Goal: Task Accomplishment & Management: Use online tool/utility

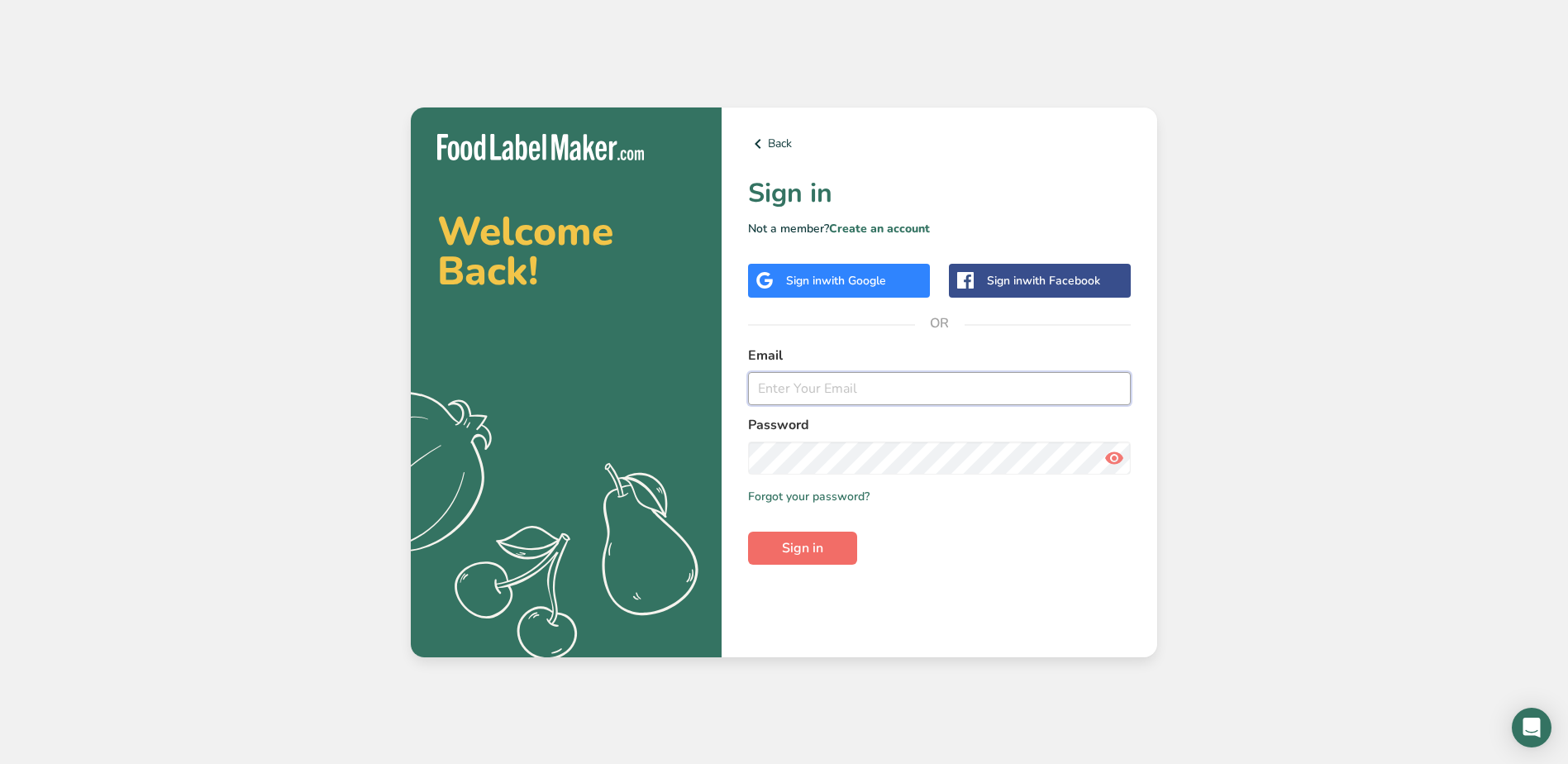
type input "[EMAIL_ADDRESS][DOMAIN_NAME]"
click at [804, 553] on span "Sign in" at bounding box center [802, 548] width 42 height 20
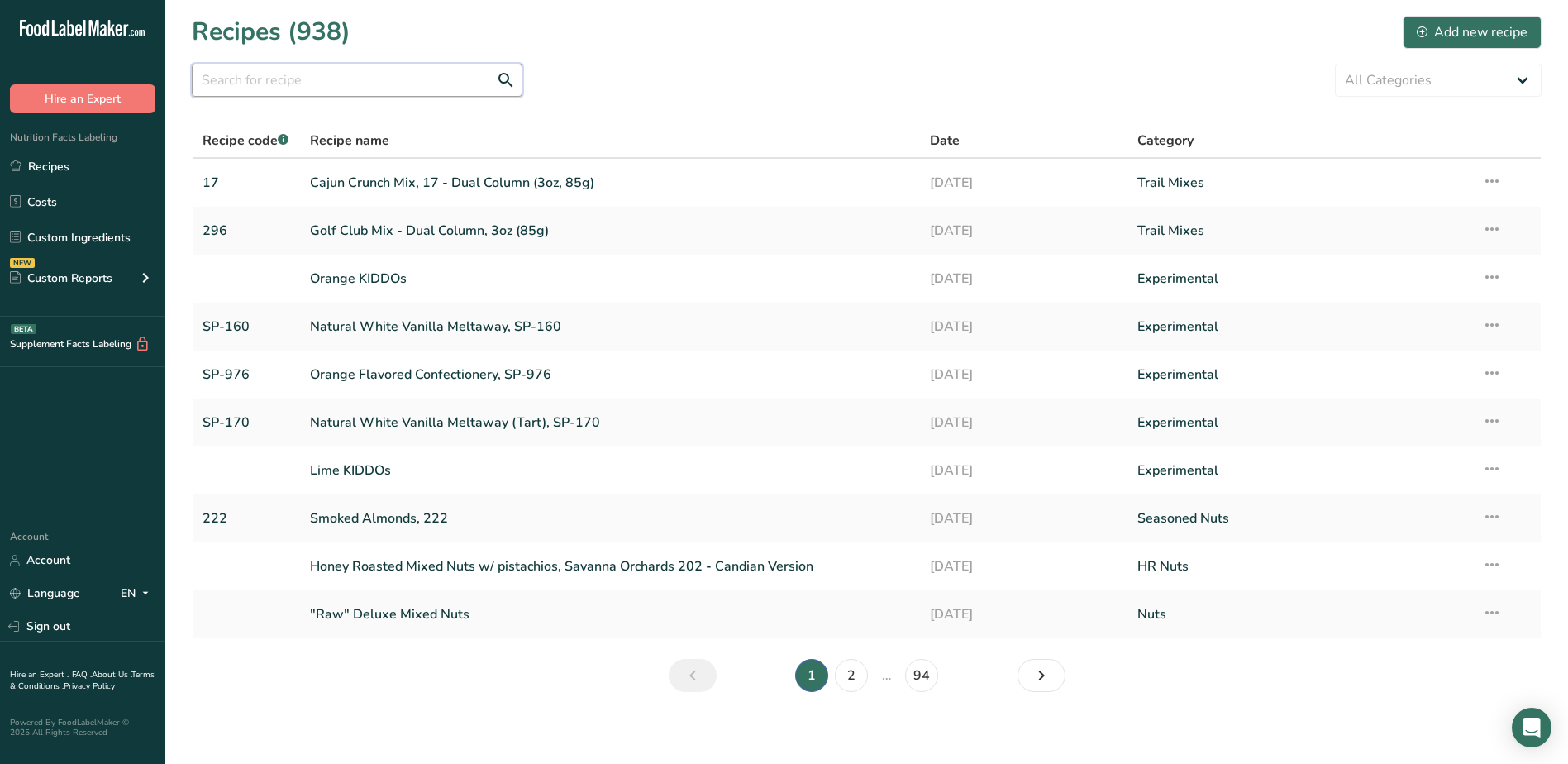
click at [403, 88] on input "text" at bounding box center [356, 80] width 331 height 33
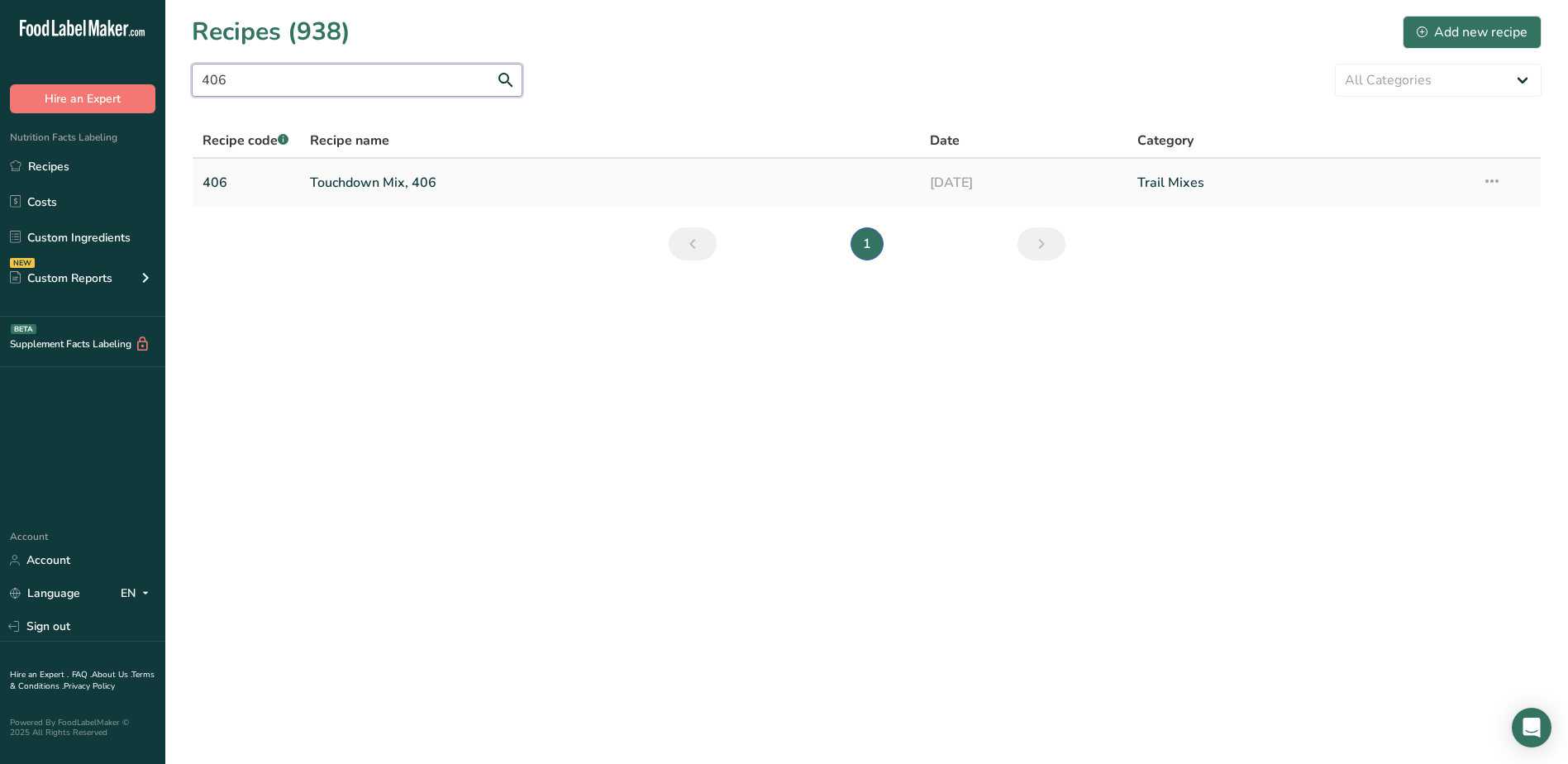
type input "406"
click at [387, 179] on link "Touchdown Mix, 406" at bounding box center [610, 182] width 601 height 35
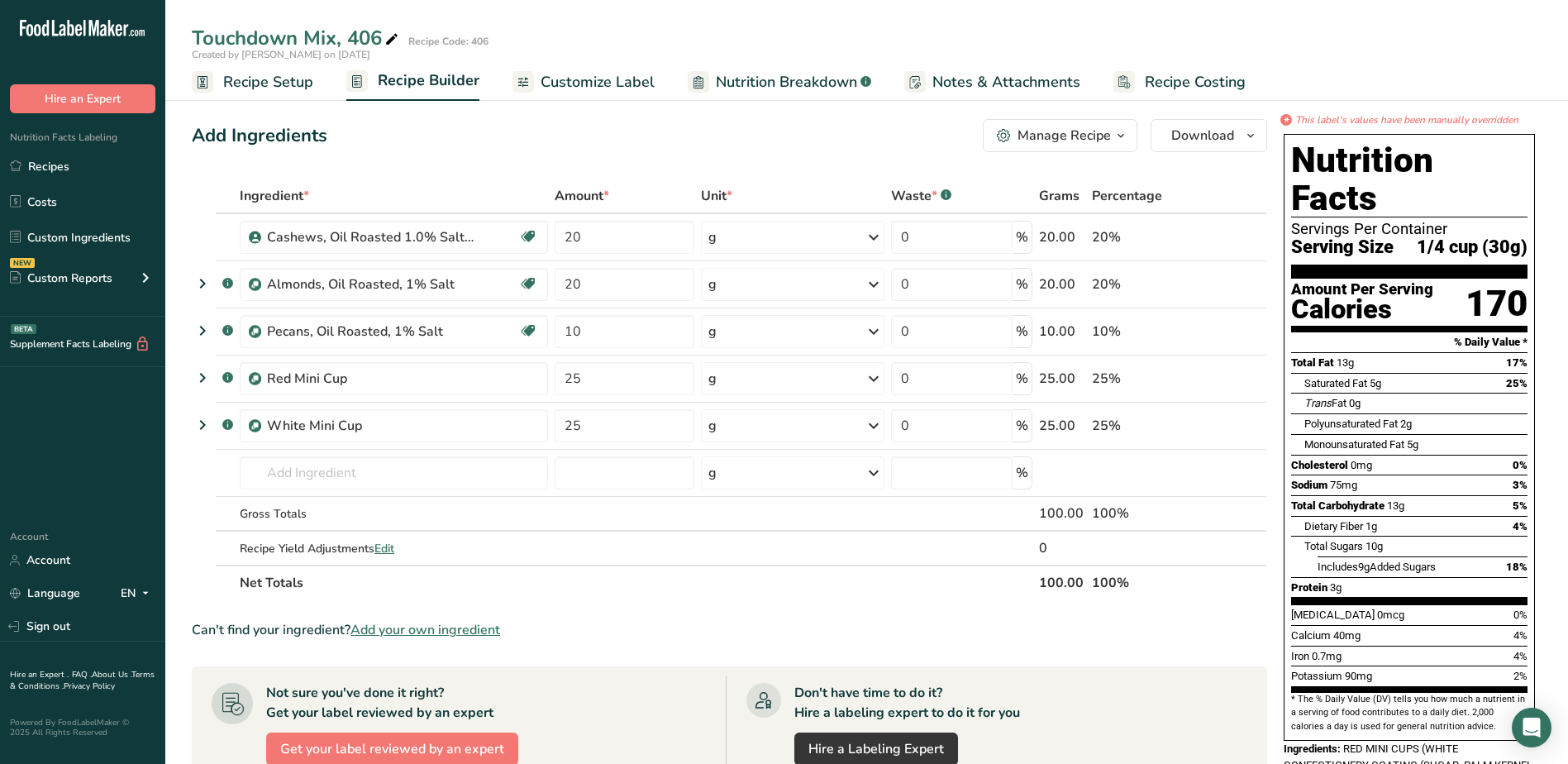
drag, startPoint x: 597, startPoint y: 83, endPoint x: 571, endPoint y: 119, distance: 44.4
click at [597, 83] on span "Customize Label" at bounding box center [598, 83] width 114 height 22
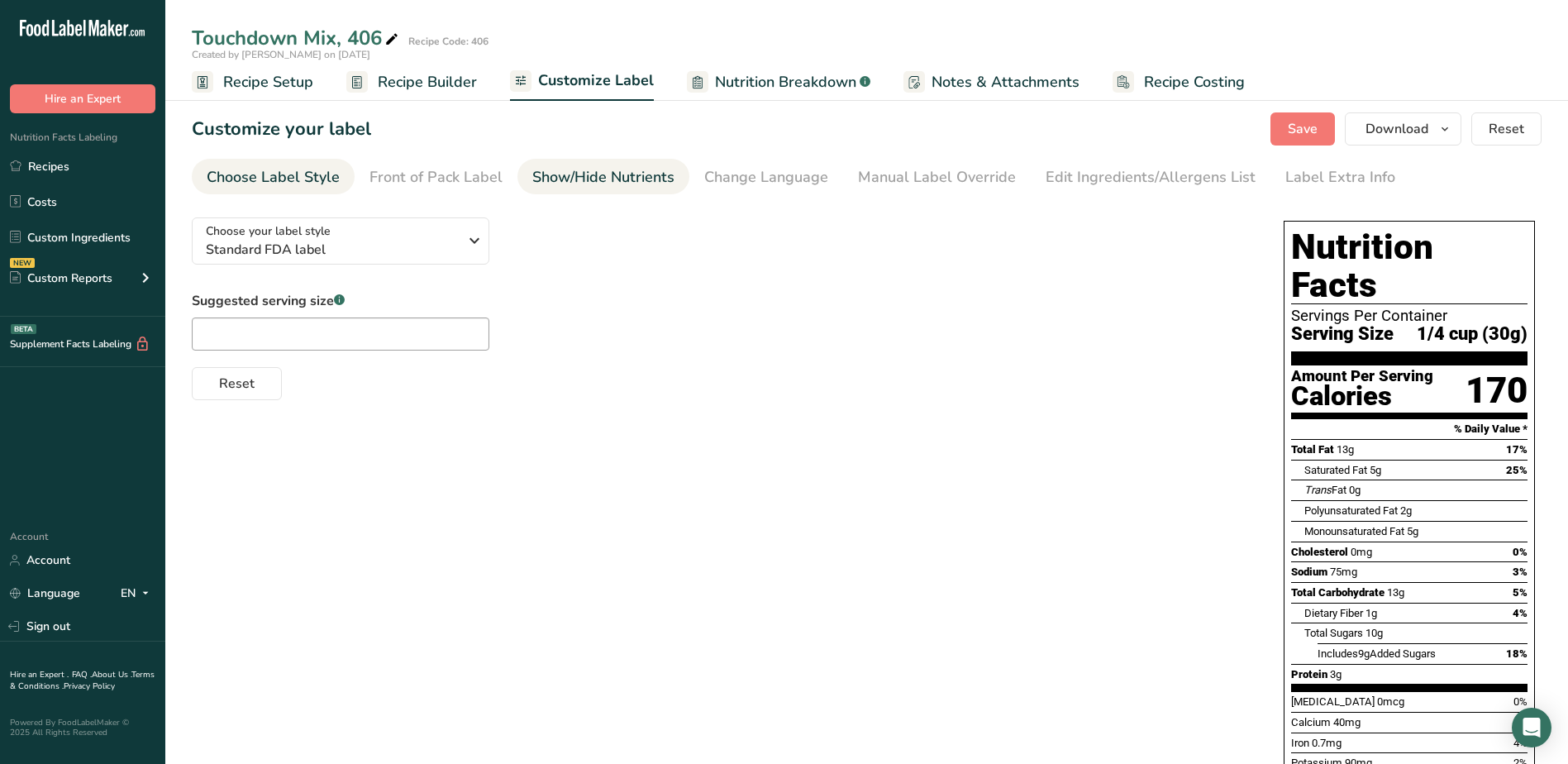
click at [573, 173] on div "Show/Hide Nutrients" at bounding box center [603, 177] width 142 height 22
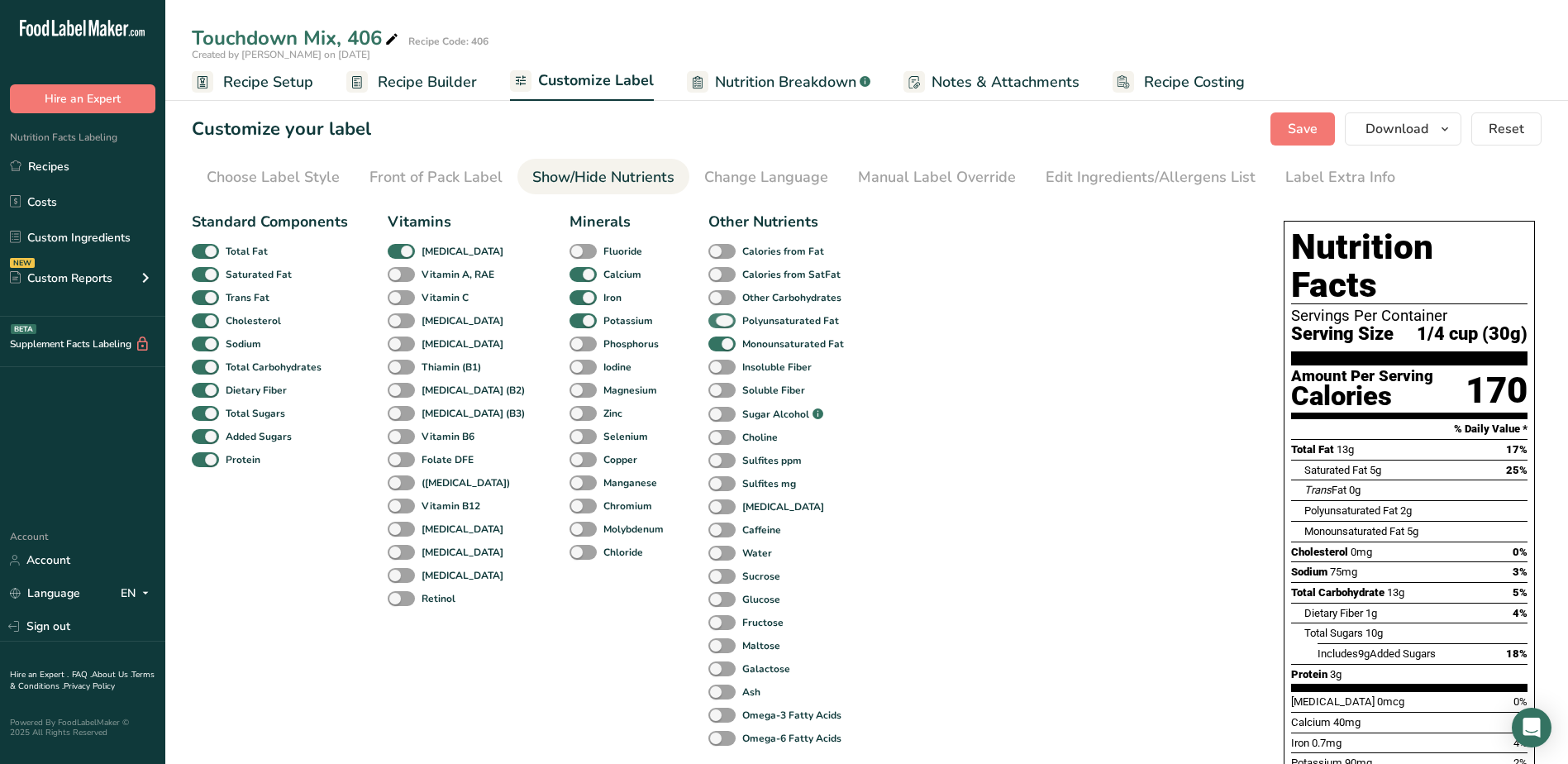
click at [708, 319] on span at bounding box center [722, 321] width 27 height 15
click at [708, 319] on input "Polyunsaturated Fat" at bounding box center [713, 320] width 11 height 11
checkbox input "false"
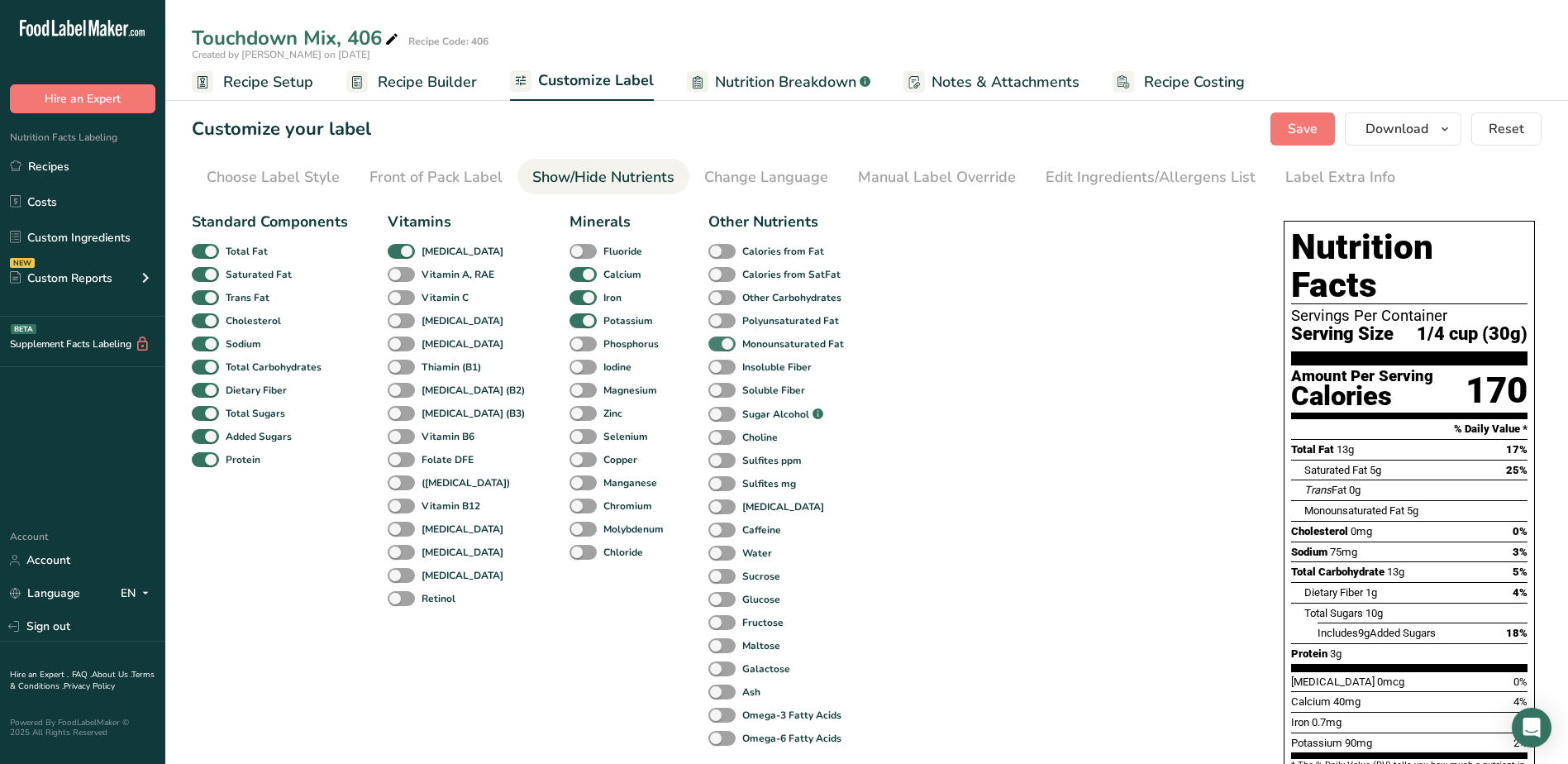
click at [708, 339] on span at bounding box center [722, 345] width 27 height 15
click at [708, 339] on input "Monounsaturated Fat" at bounding box center [713, 344] width 11 height 11
checkbox input "false"
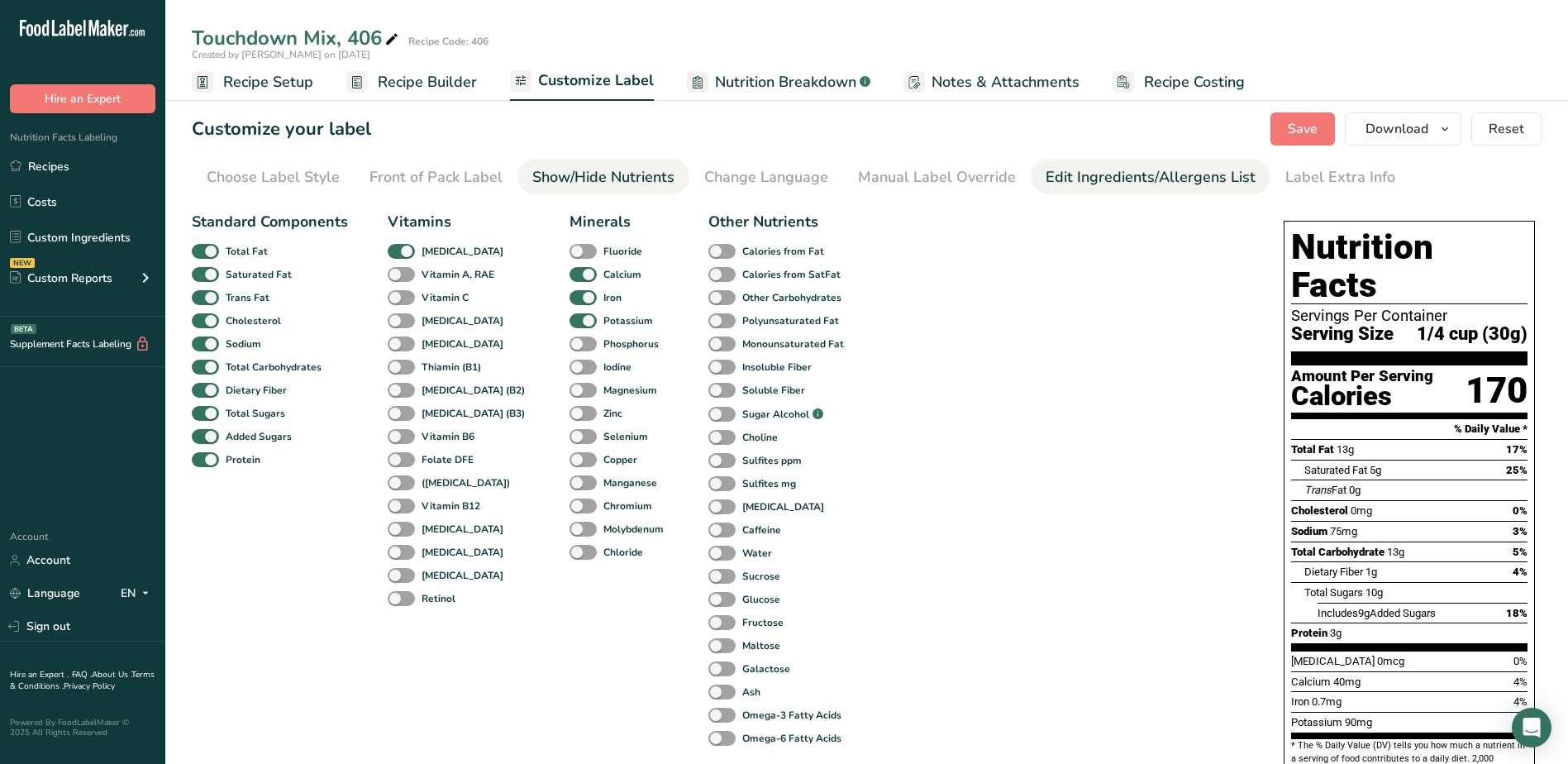
click at [1105, 174] on div "Edit Ingredients/Allergens List" at bounding box center [1150, 177] width 210 height 22
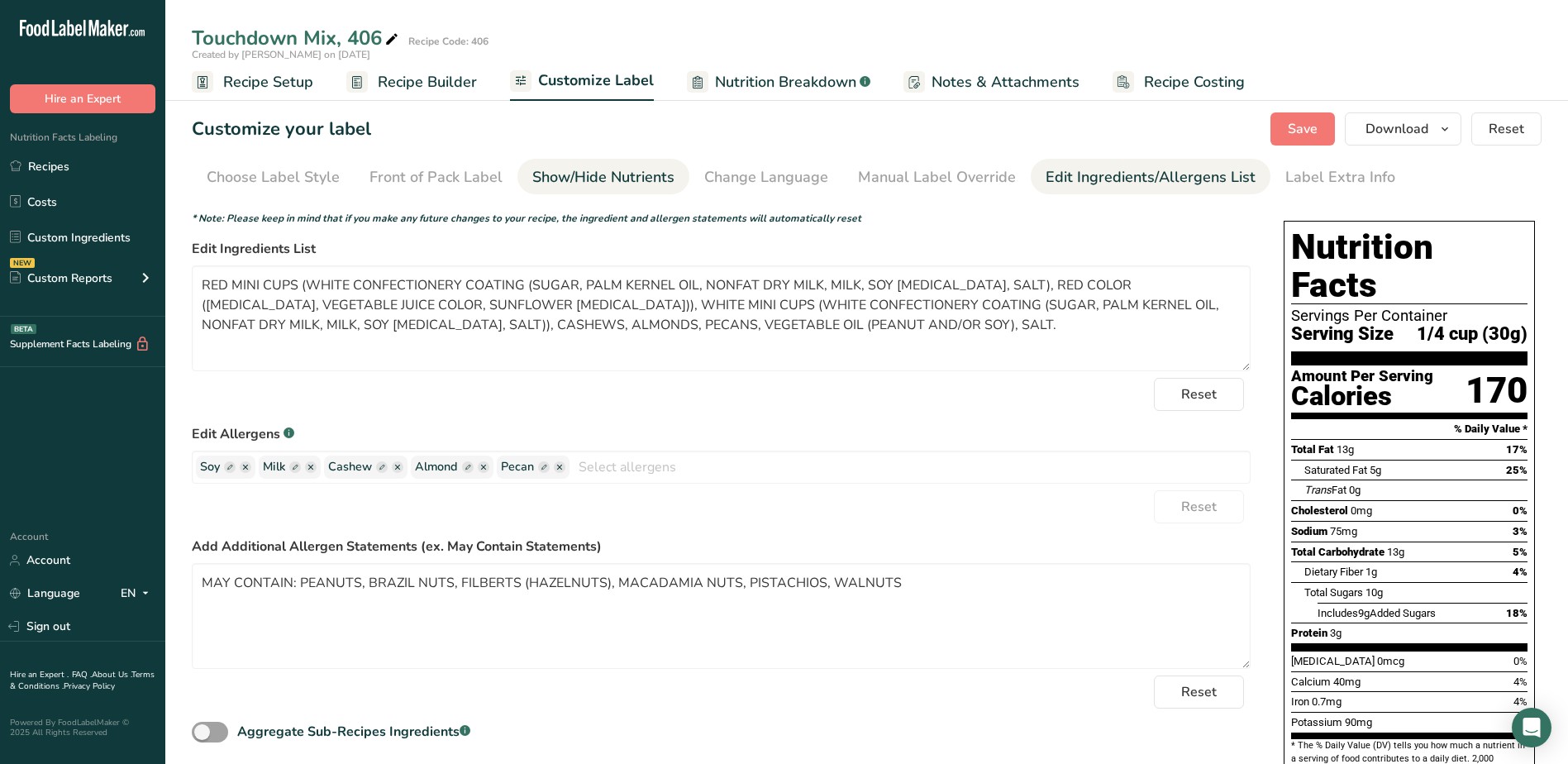
click at [640, 169] on div "Show/Hide Nutrients" at bounding box center [603, 177] width 142 height 22
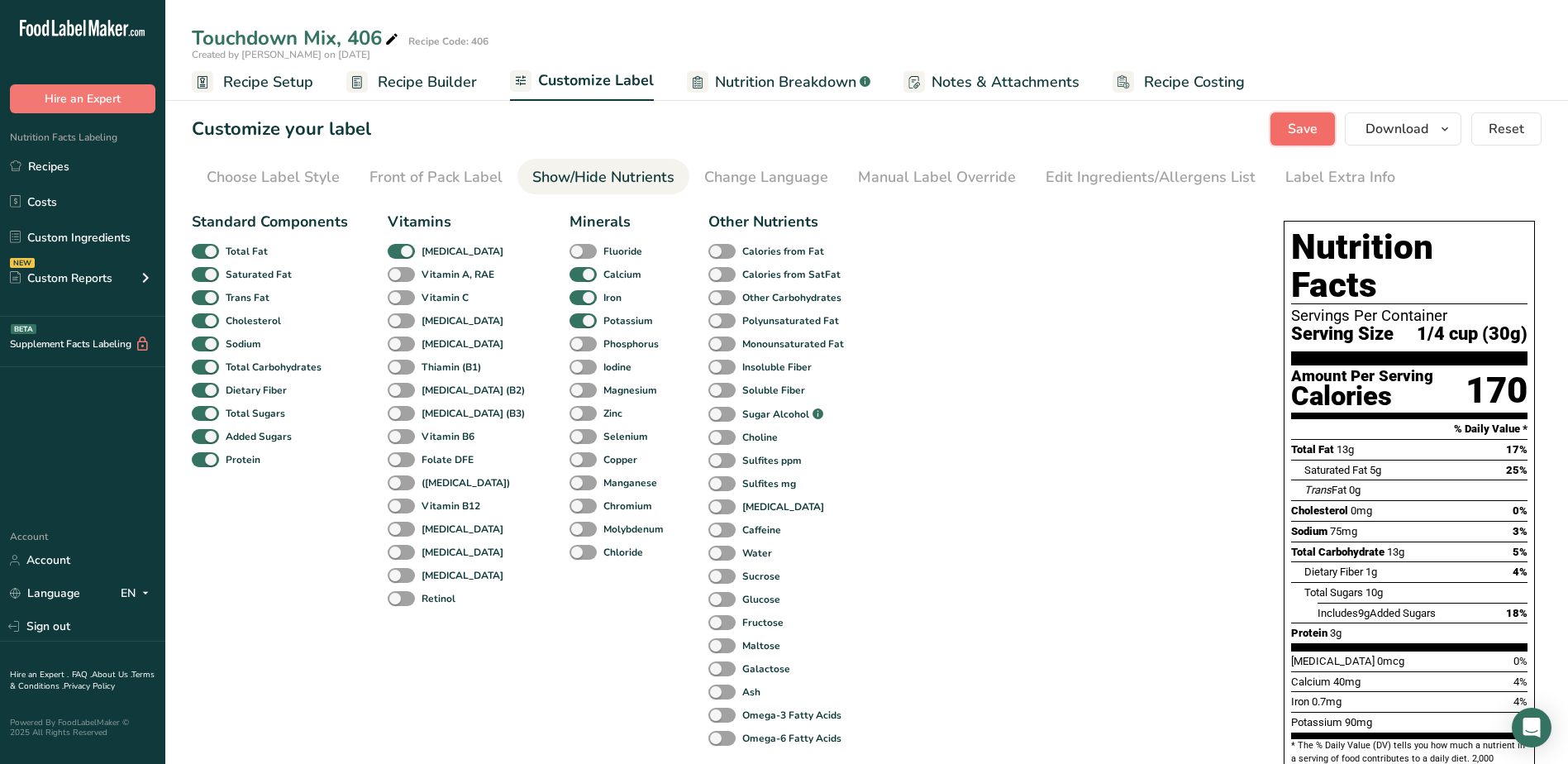
click at [1298, 130] on span "Save" at bounding box center [1302, 128] width 30 height 20
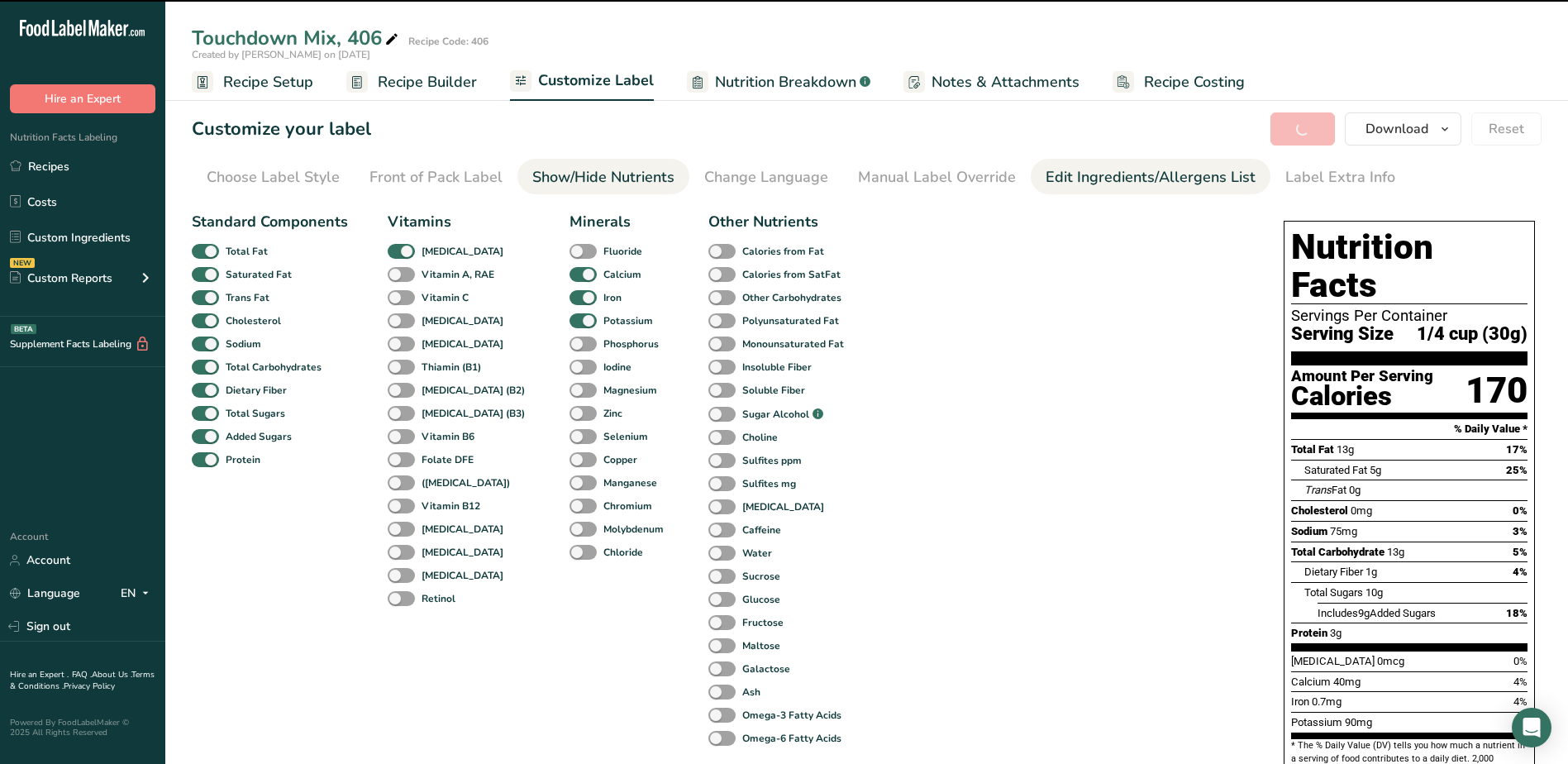
click at [1065, 185] on div "Edit Ingredients/Allergens List" at bounding box center [1150, 177] width 210 height 22
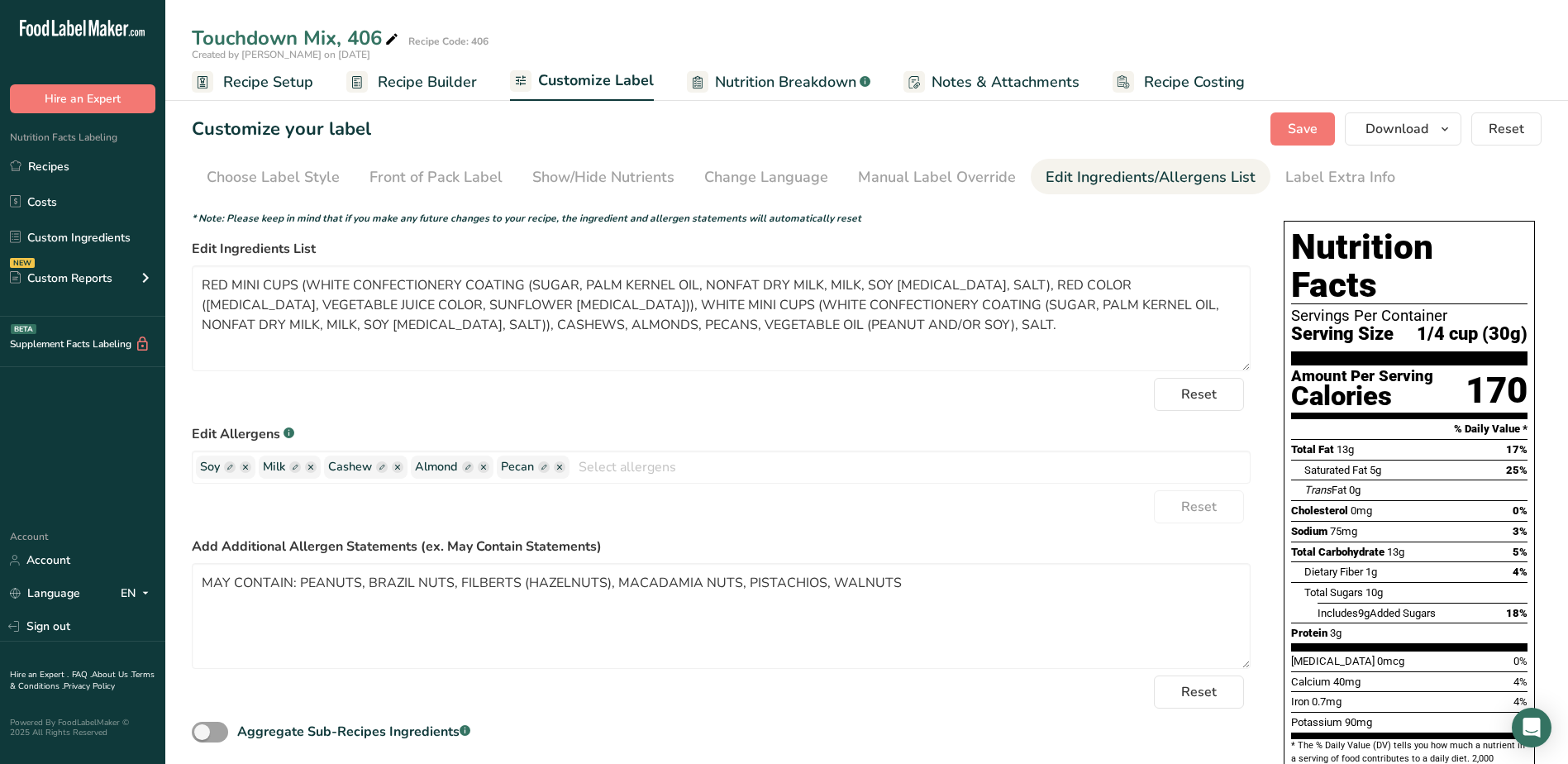
click at [429, 85] on span "Recipe Builder" at bounding box center [427, 83] width 99 height 22
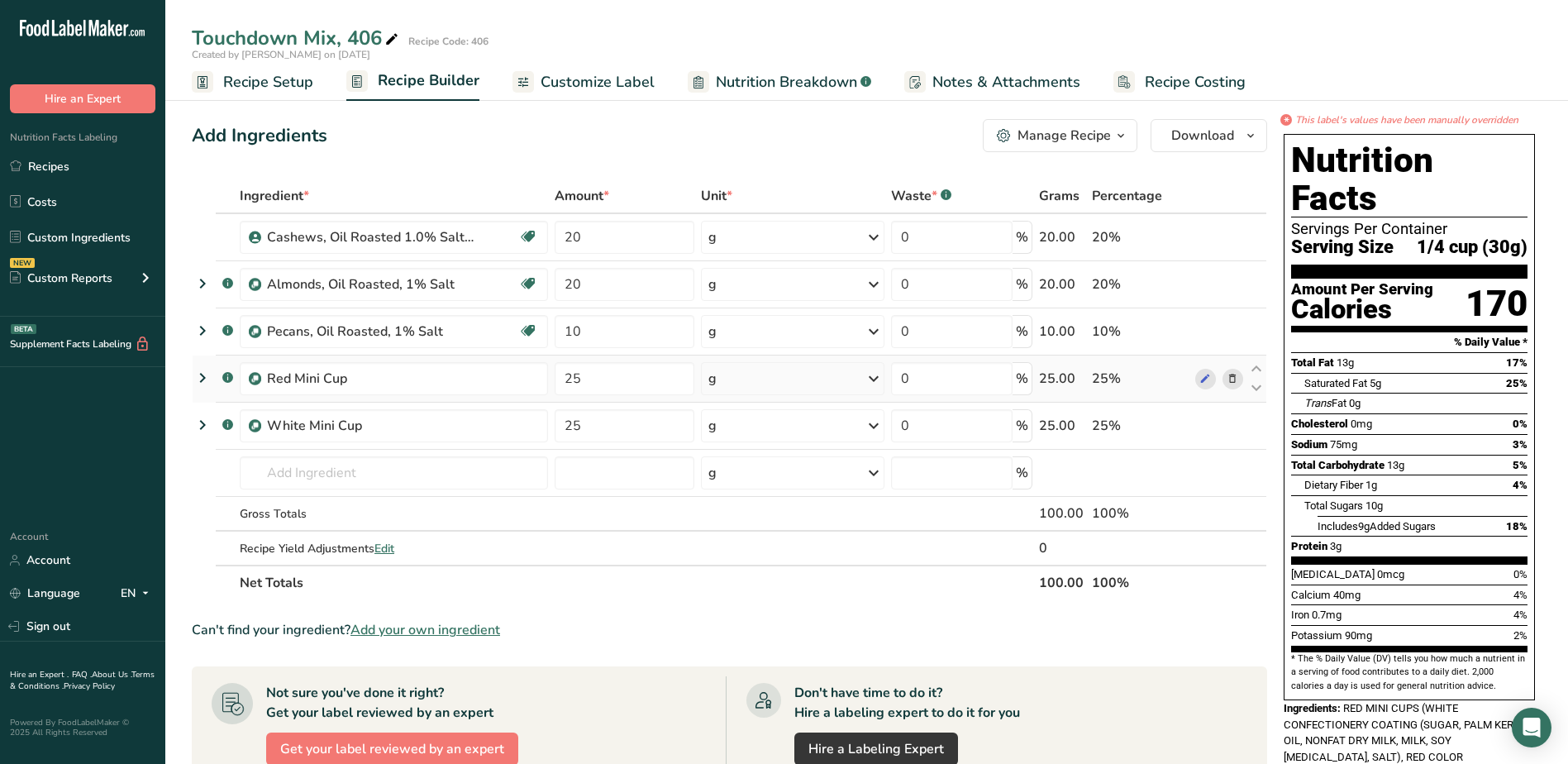
click at [202, 373] on icon at bounding box center [202, 378] width 20 height 30
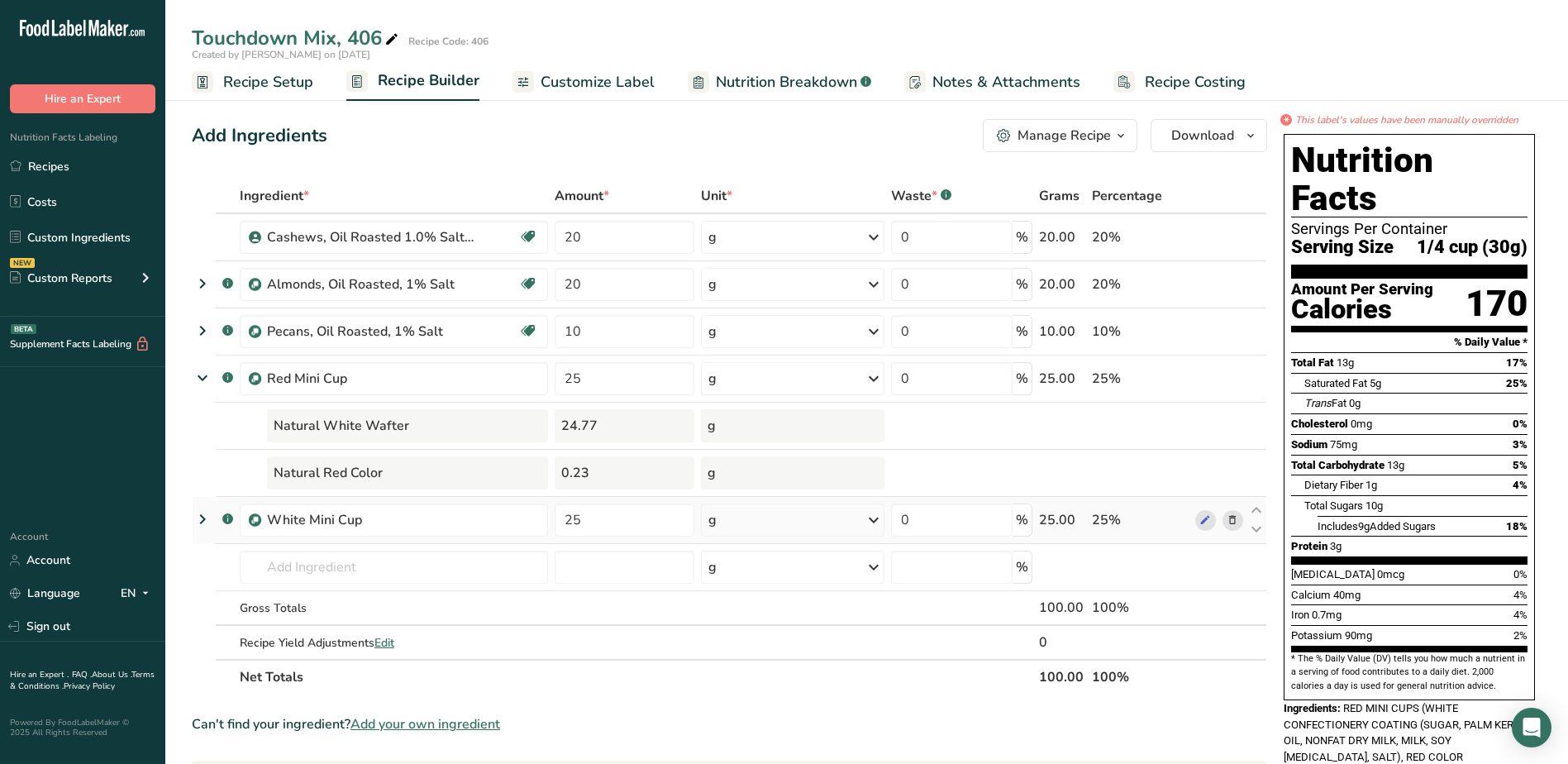
click at [200, 520] on icon at bounding box center [202, 519] width 20 height 30
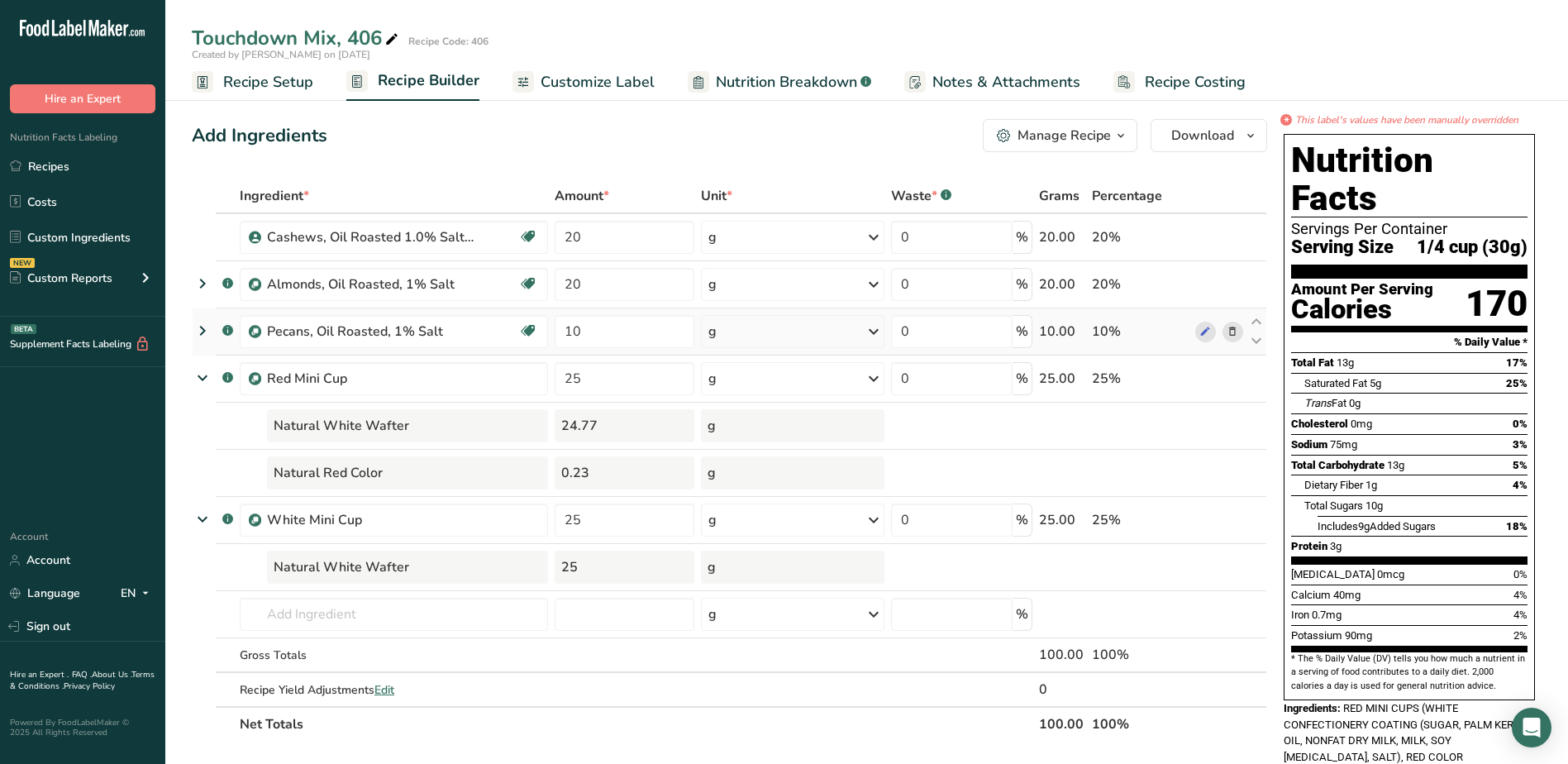
click at [202, 333] on icon at bounding box center [202, 330] width 20 height 30
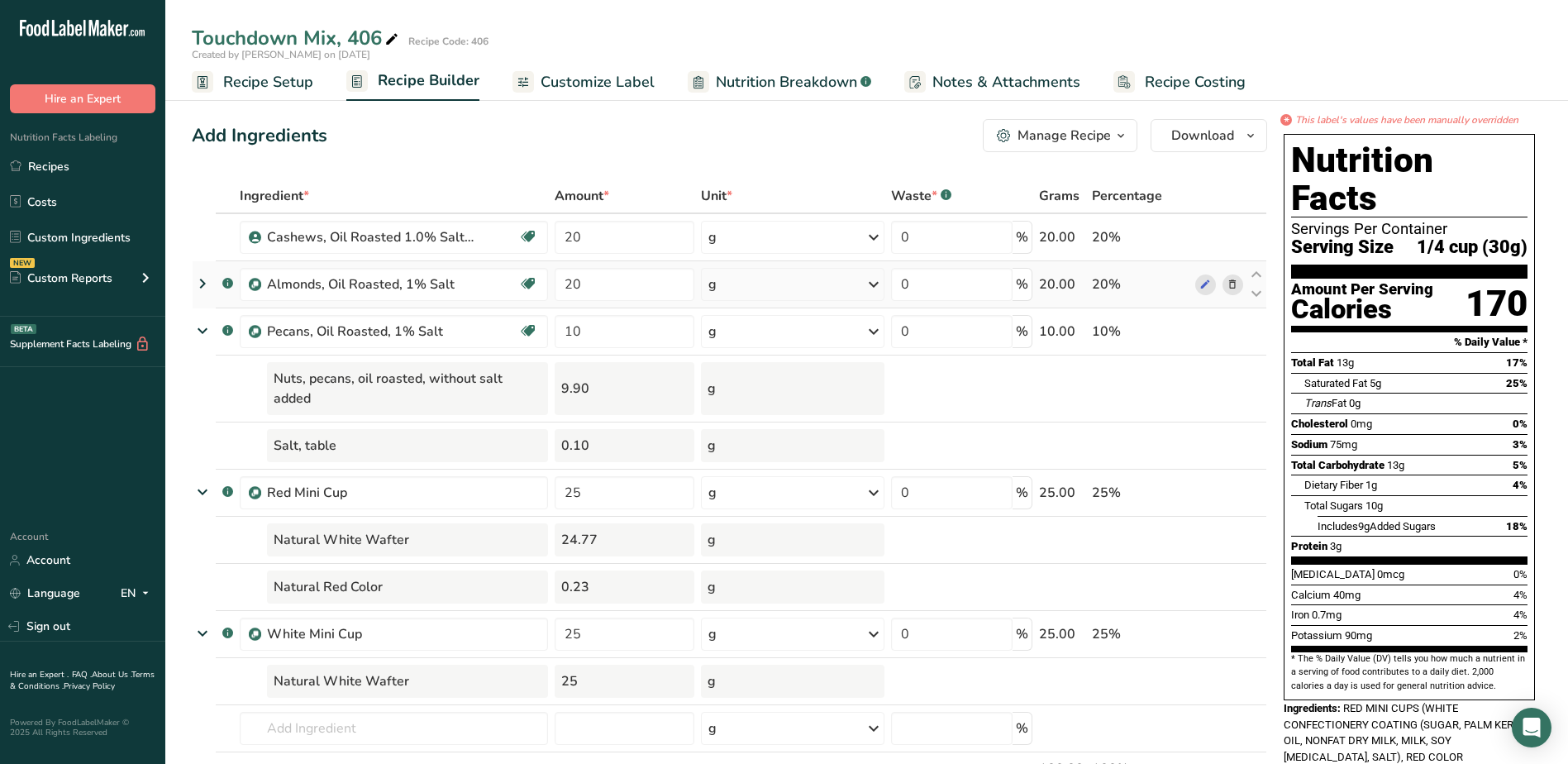
click at [203, 282] on icon at bounding box center [202, 283] width 20 height 30
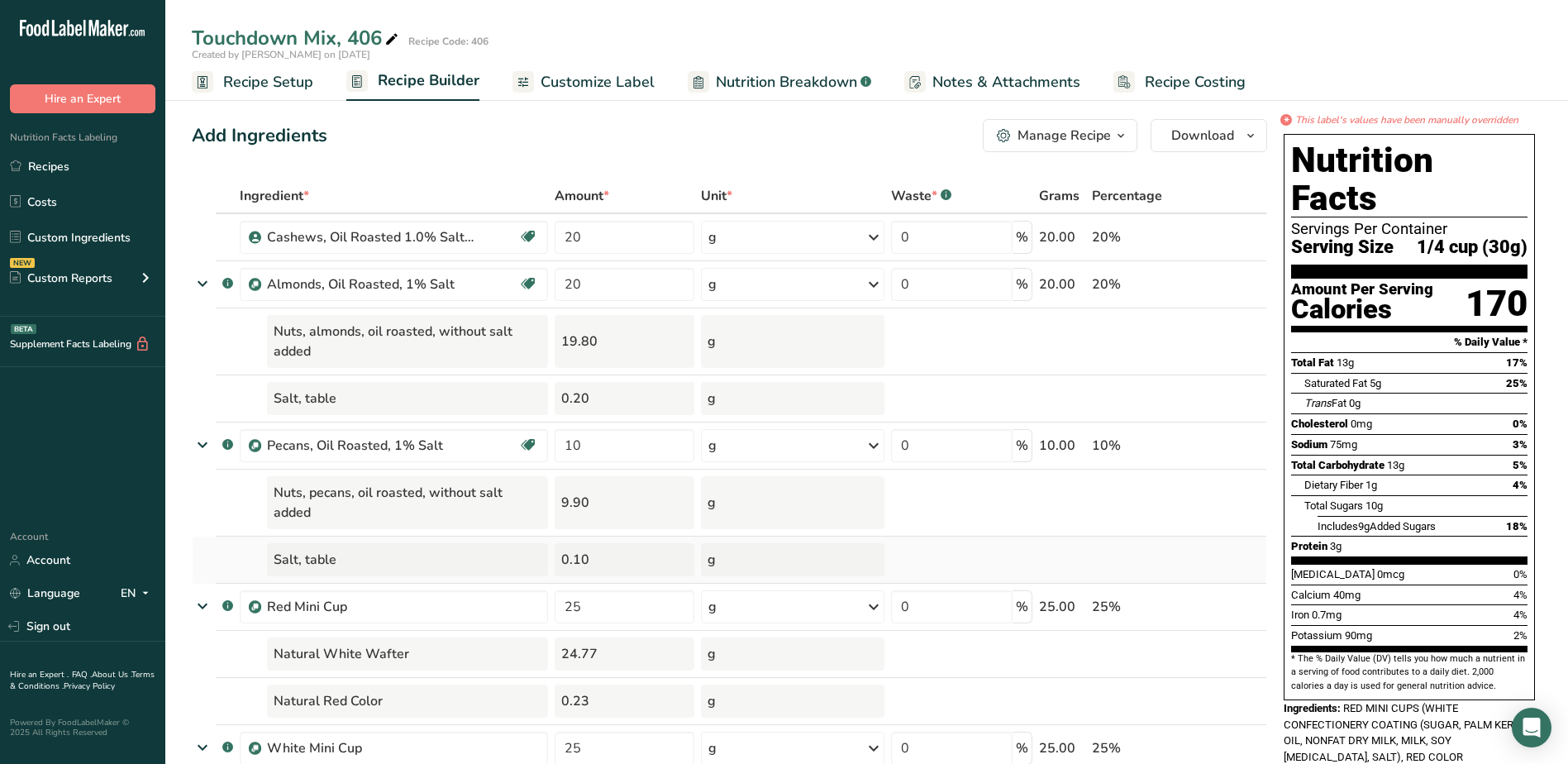
drag, startPoint x: 624, startPoint y: 93, endPoint x: 789, endPoint y: 580, distance: 514.2
click at [624, 93] on span "Customize Label" at bounding box center [598, 83] width 114 height 22
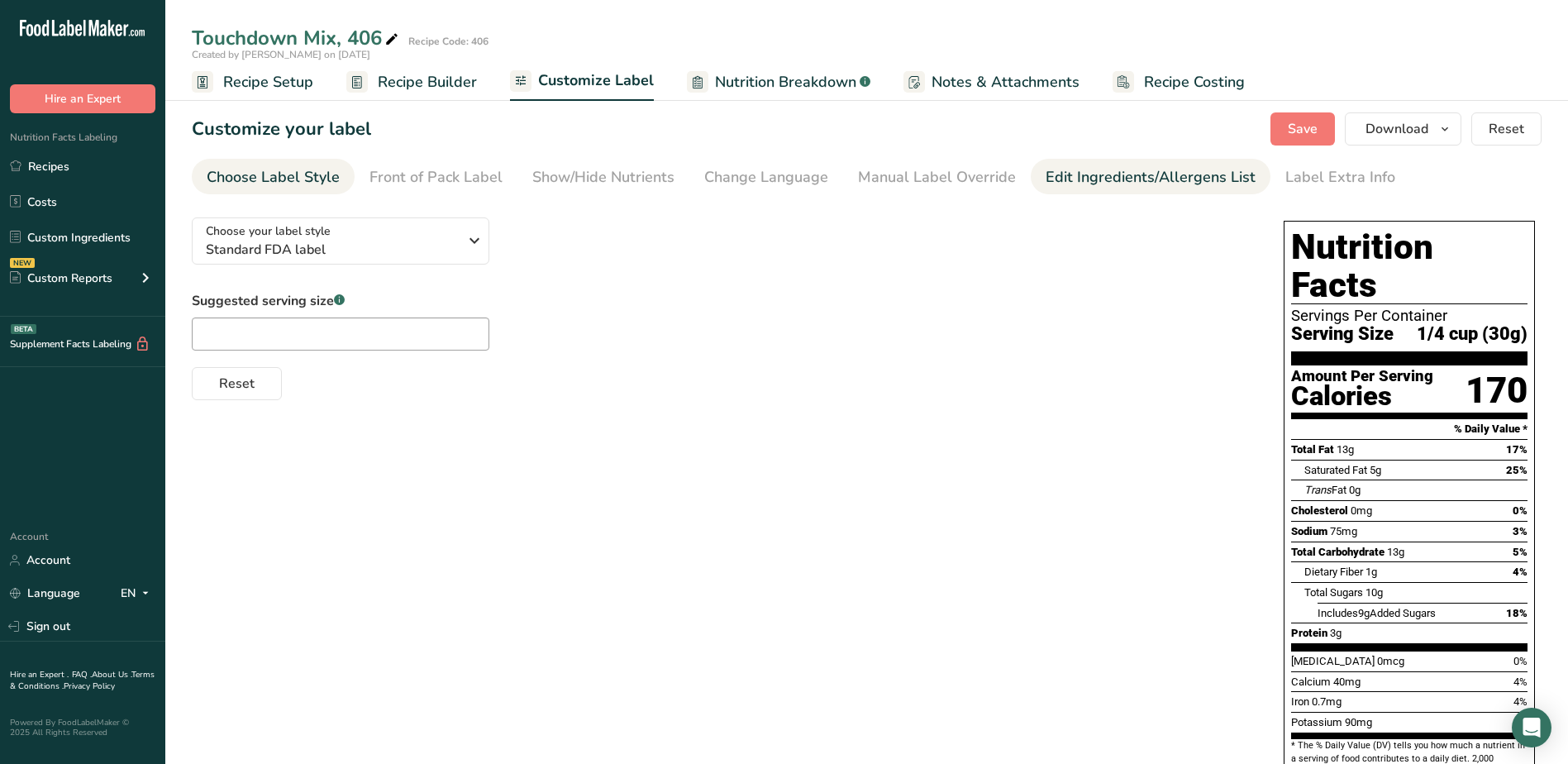
click at [1074, 175] on div "Edit Ingredients/Allergens List" at bounding box center [1150, 177] width 210 height 22
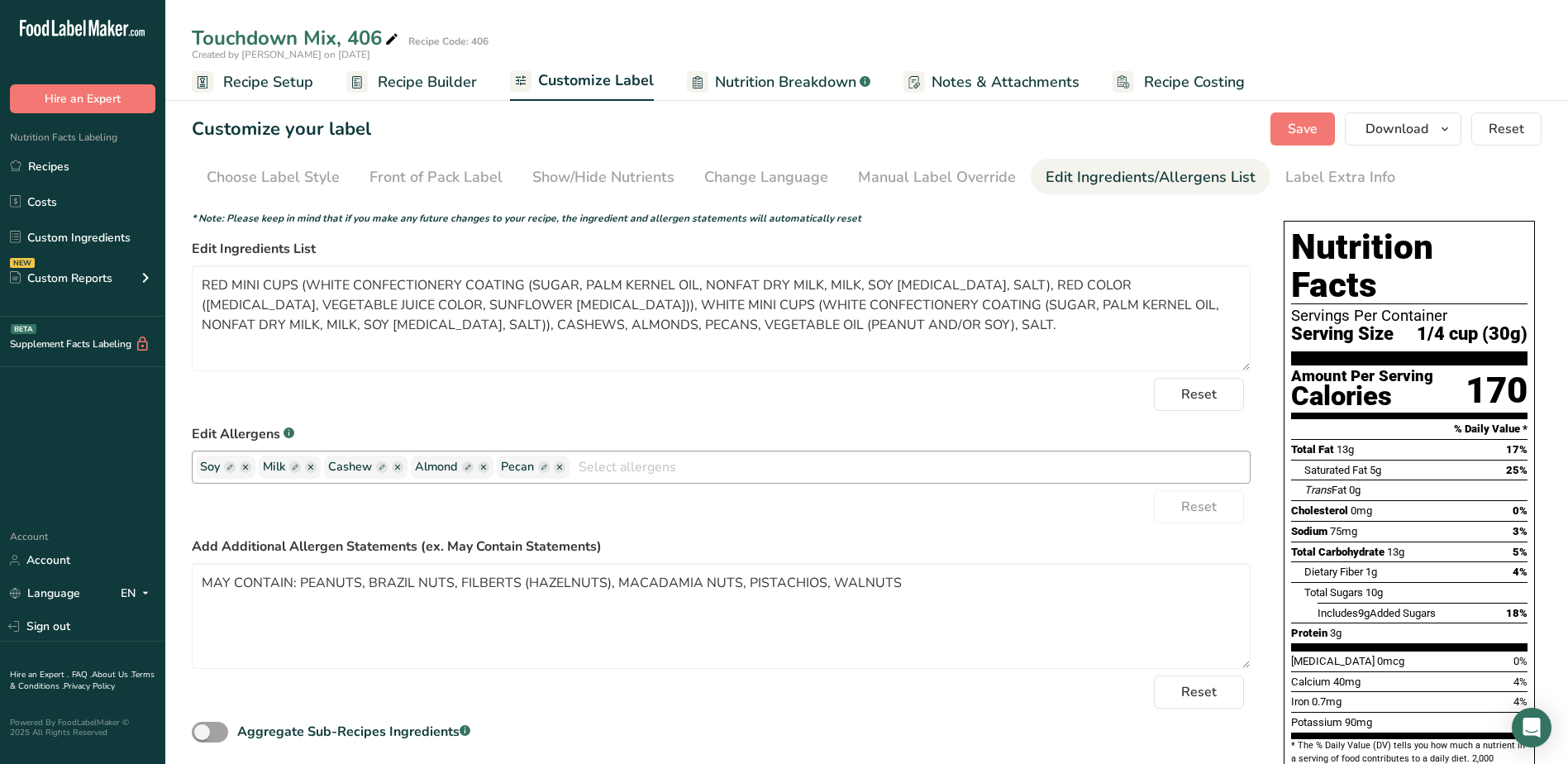
click at [232, 467] on rect "button" at bounding box center [230, 467] width 12 height 12
click at [231, 468] on input "text" at bounding box center [263, 467] width 126 height 21
click at [361, 419] on form "* Note: Please keep in mind that if you make any future changes to your recipe,…" at bounding box center [720, 478] width 1059 height 535
click at [257, 478] on input "text" at bounding box center [263, 467] width 126 height 21
type input "Soy"
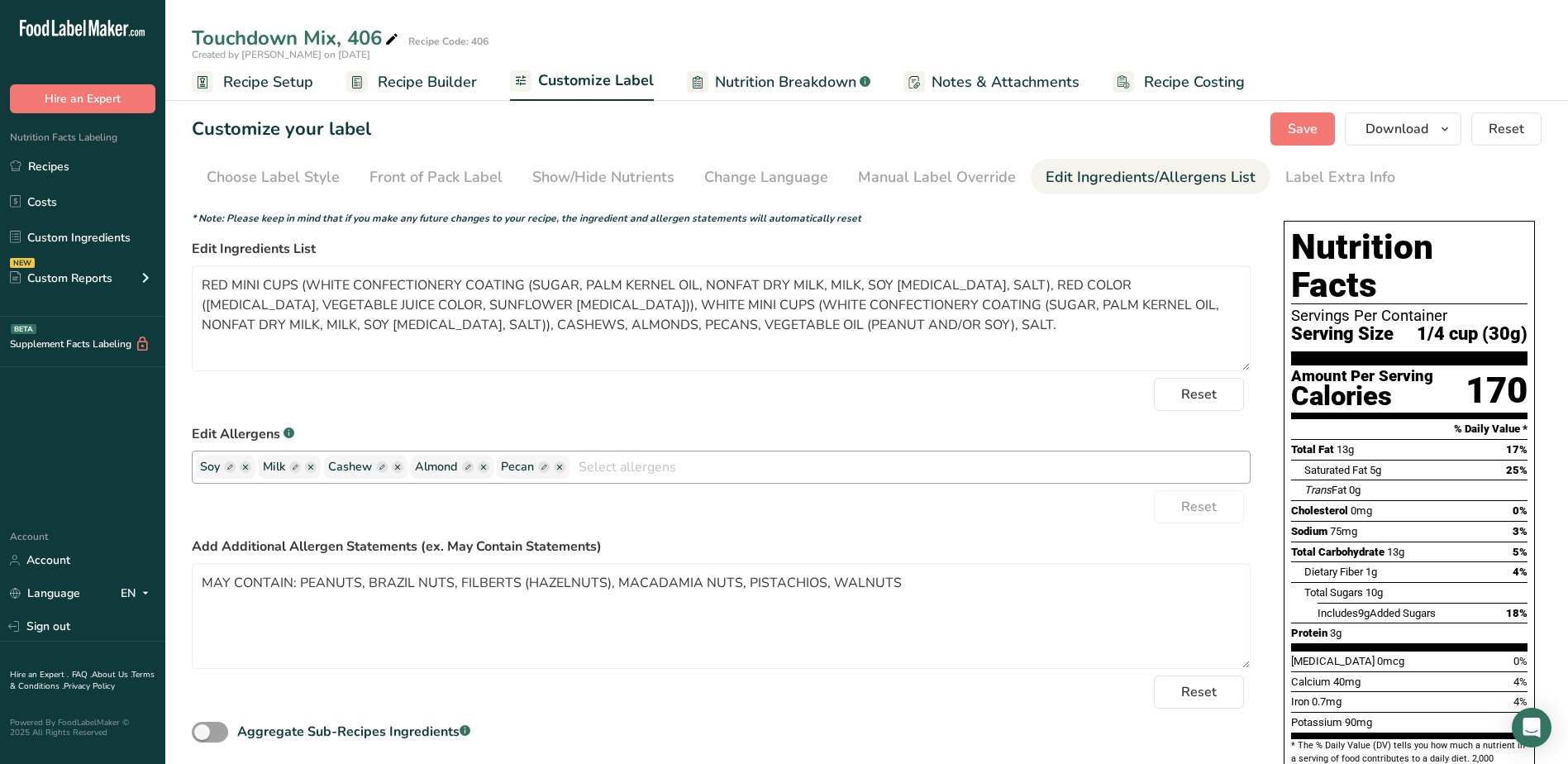
click at [543, 471] on rect "button" at bounding box center [544, 467] width 12 height 12
click at [543, 471] on input "text" at bounding box center [564, 467] width 126 height 21
type input "Pecans"
click at [549, 465] on rect "button" at bounding box center [550, 467] width 12 height 12
click at [550, 467] on input "Pecans" at bounding box center [564, 467] width 126 height 21
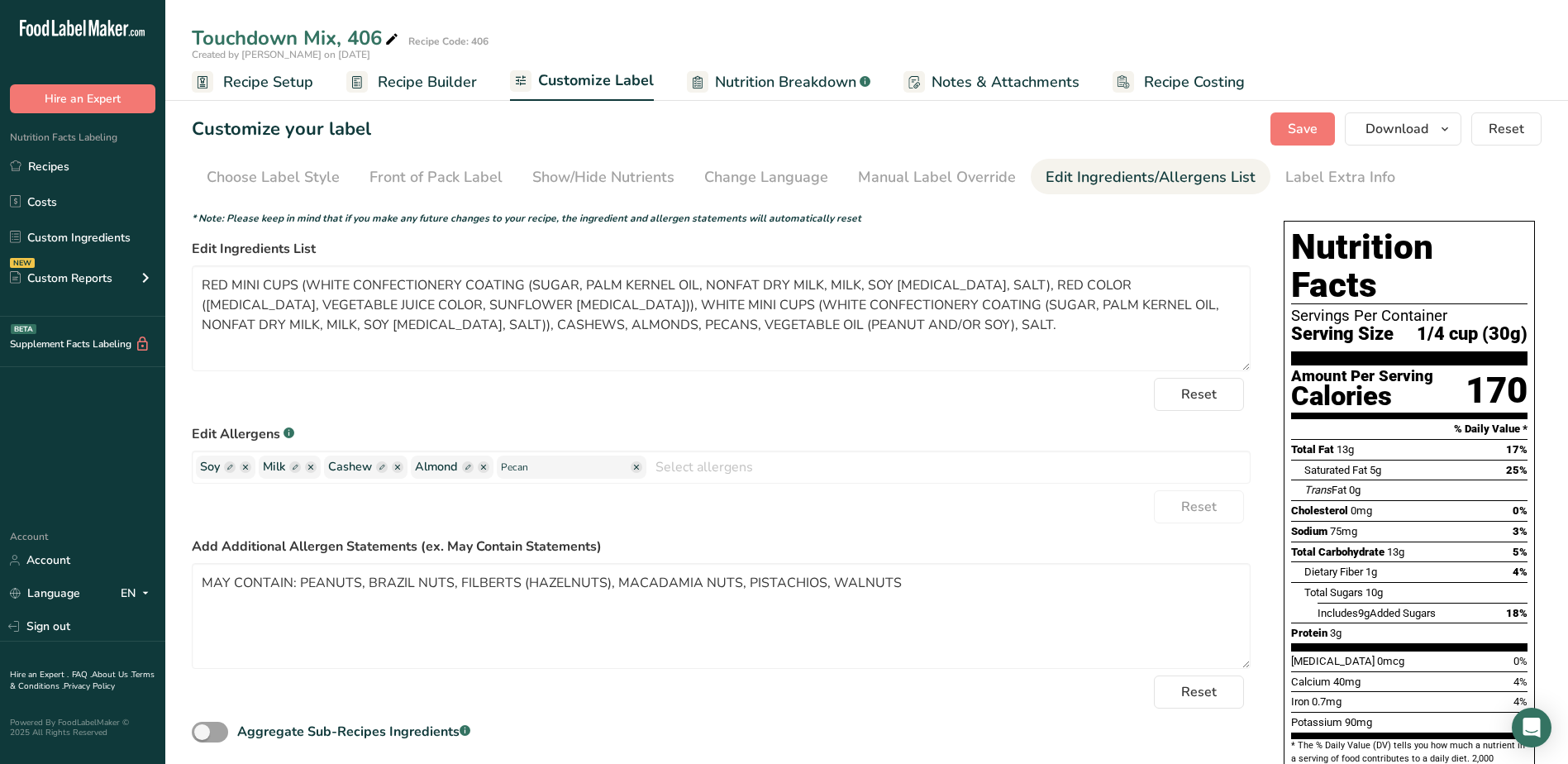
type input "Pecan"
click at [565, 419] on form "* Note: Please keep in mind that if you make any future changes to your recipe,…" at bounding box center [720, 478] width 1059 height 535
click at [539, 468] on input "Pecan" at bounding box center [564, 467] width 126 height 21
click at [306, 281] on textarea "RED MINI CUPS (WHITE CONFECTIONERY COATING (SUGAR, PALM KERNEL OIL, NONFAT DRY …" at bounding box center [720, 318] width 1059 height 105
drag, startPoint x: 526, startPoint y: 305, endPoint x: 307, endPoint y: 339, distance: 221.6
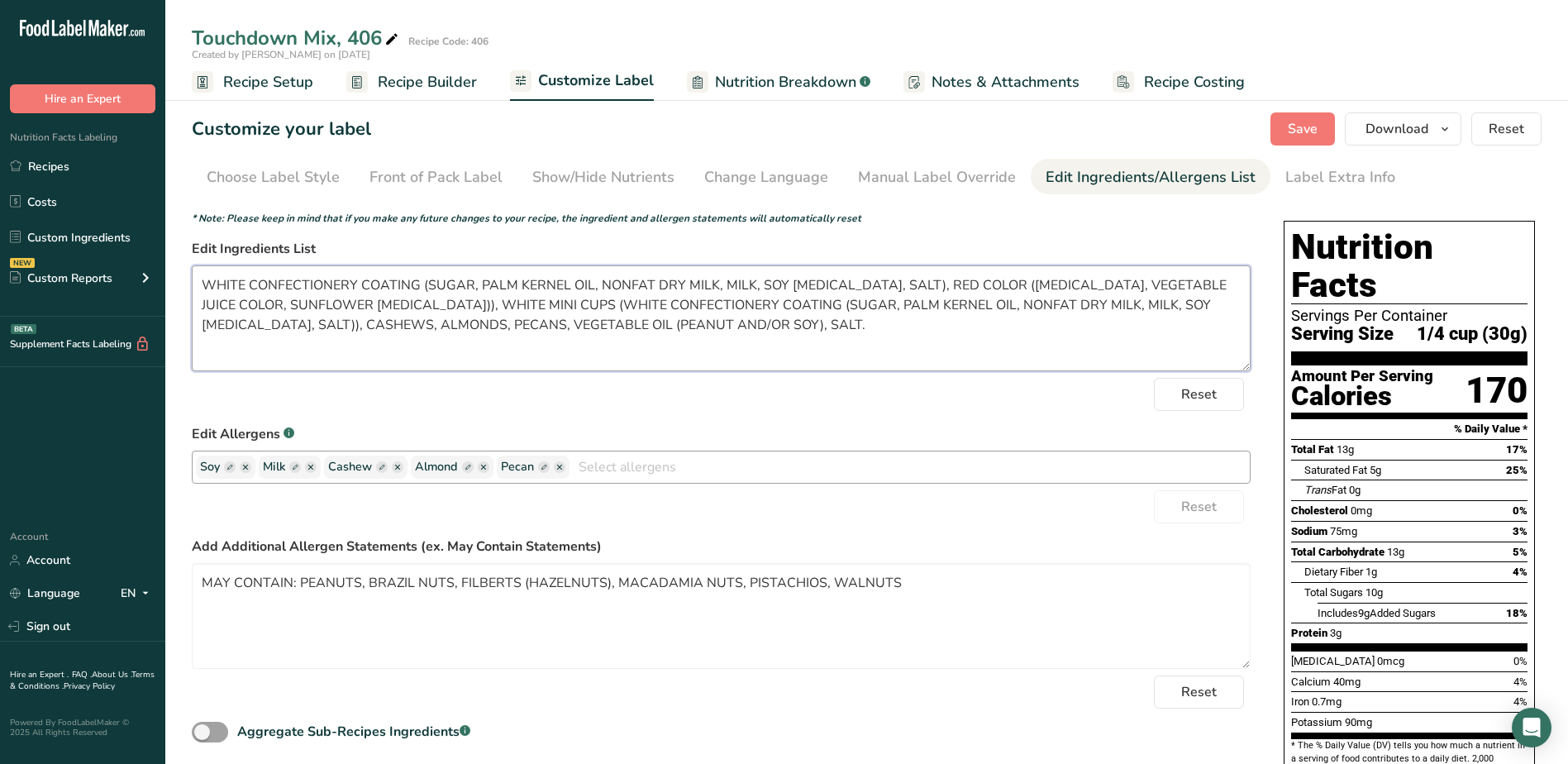
click at [307, 339] on textarea "WHITE CONFECTIONERY COATING (SUGAR, PALM KERNEL OIL, NONFAT DRY MILK, MILK, SOY…" at bounding box center [720, 318] width 1059 height 105
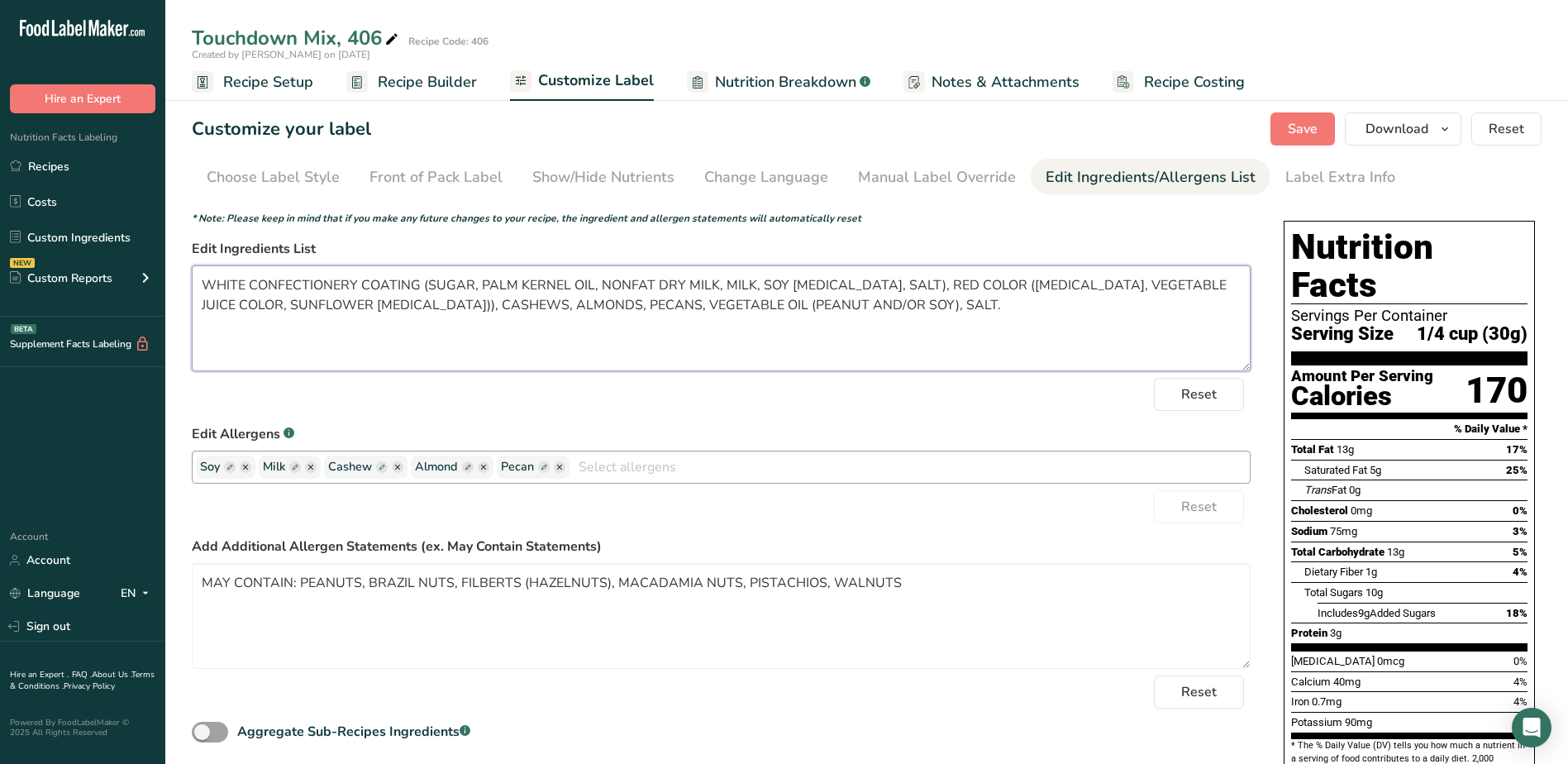
drag, startPoint x: 893, startPoint y: 284, endPoint x: 1175, endPoint y: 285, distance: 282.0
click at [1175, 285] on textarea "WHITE CONFECTIONERY COATING (SUGAR, PALM KERNEL OIL, NONFAT DRY MILK, MILK, SOY…" at bounding box center [720, 318] width 1059 height 105
click at [928, 348] on textarea "WHITE CONFECTIONERY COATING (SUGAR, PALM KERNEL OIL, NONFAT DRY MILK, MILK, SOY…" at bounding box center [720, 318] width 1059 height 105
drag, startPoint x: 895, startPoint y: 280, endPoint x: 525, endPoint y: 314, distance: 371.6
click at [525, 314] on textarea "WHITE CONFECTIONERY COATING (SUGAR, PALM KERNEL OIL, NONFAT DRY MILK, MILK, SOY…" at bounding box center [720, 318] width 1059 height 105
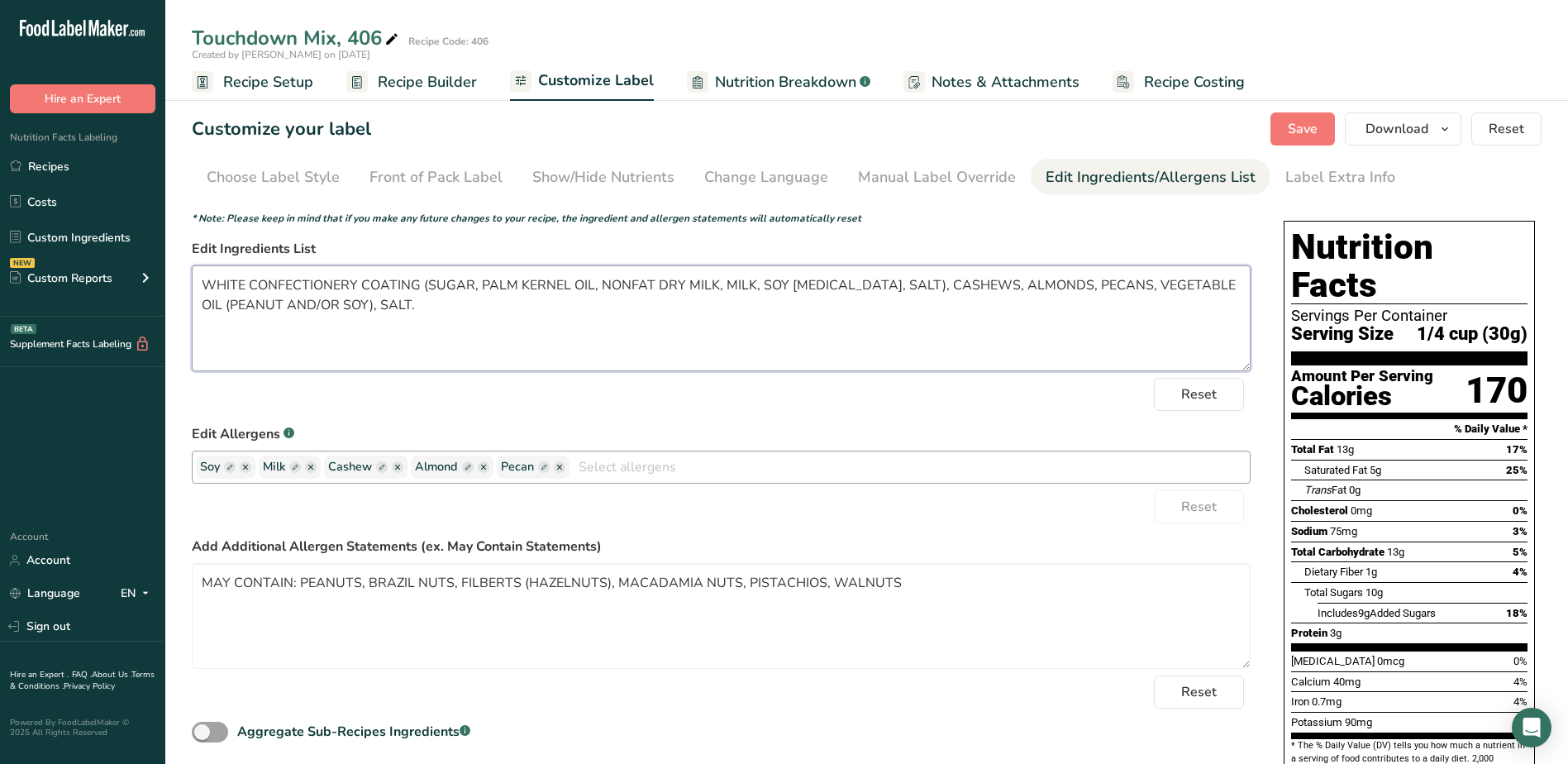
click at [1097, 282] on textarea "WHITE CONFECTIONERY COATING (SUGAR, PALM KERNEL OIL, NONFAT DRY MILK, MILK, SOY…" at bounding box center [720, 318] width 1059 height 105
paste textarea "RED COLOR ([MEDICAL_DATA], VEGETABLE JUICE COLOR, SUNFLOWER [MEDICAL_DATA])),"
drag, startPoint x: 1099, startPoint y: 284, endPoint x: 673, endPoint y: 324, distance: 427.9
click at [673, 324] on textarea "WHITE CONFECTIONERY COATING (SUGAR, PALM KERNEL OIL, NONFAT DRY MILK, MILK, SOY…" at bounding box center [720, 318] width 1059 height 105
click at [384, 301] on textarea "WHITE CONFECTIONERY COATING (SUGAR, PALM KERNEL OIL, NONFAT DRY MILK, MILK, SOY…" at bounding box center [720, 318] width 1059 height 105
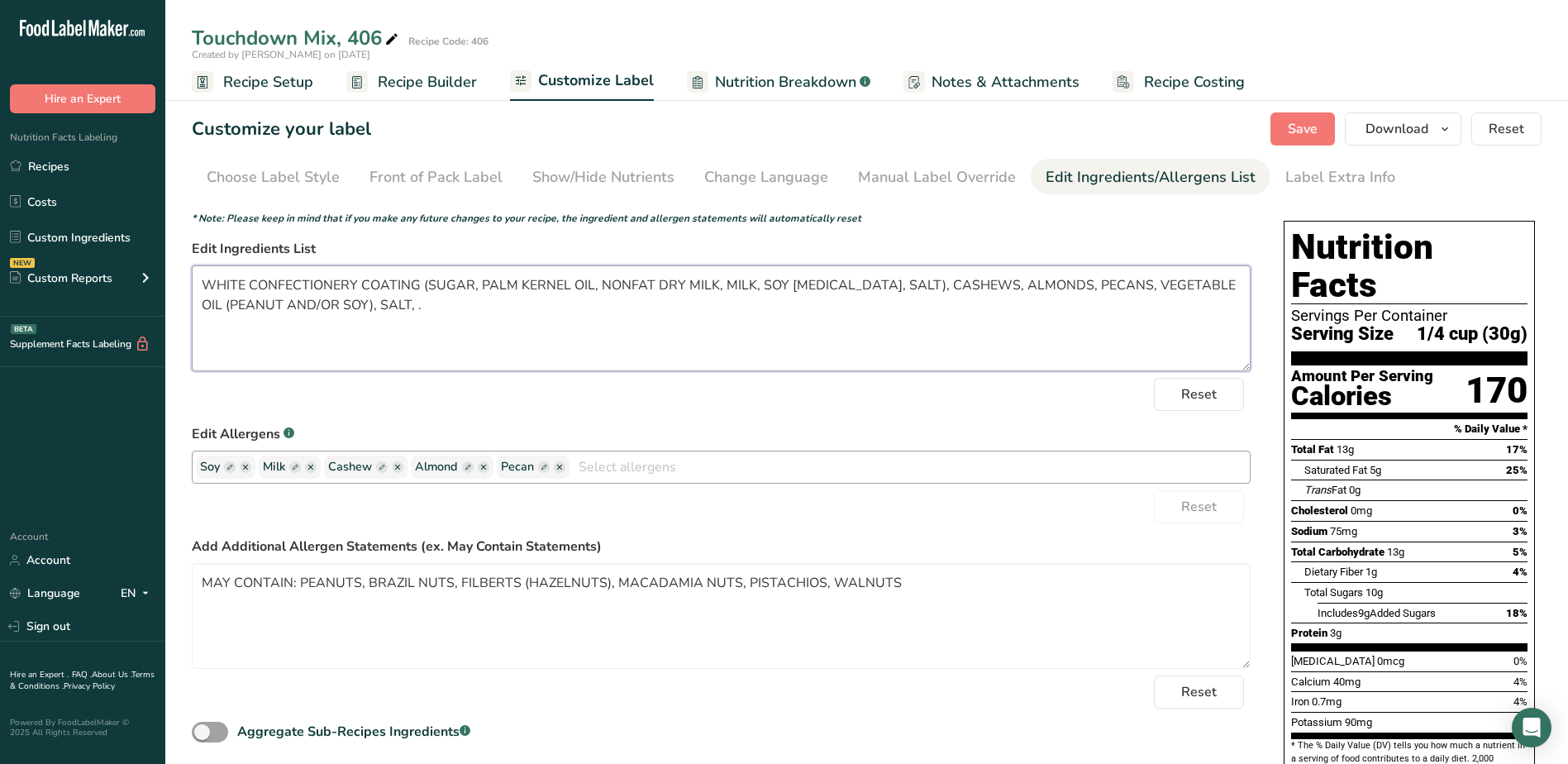
paste textarea "RED COLOR ([MEDICAL_DATA], VEGETABLE JUICE COLOR, SUNFLOWER [MEDICAL_DATA])),"
click at [1021, 311] on textarea "WHITE CONFECTIONERY COATING (SUGAR, PALM KERNEL OIL, NONFAT DRY MILK, MILK, SOY…" at bounding box center [720, 318] width 1059 height 105
click at [990, 301] on textarea "WHITE CONFECTIONERY COATING (SUGAR, PALM KERNEL OIL, NONFAT DRY MILK, MILK, SOY…" at bounding box center [720, 318] width 1059 height 105
click at [993, 301] on textarea "WHITE CONFECTIONERY COATING (SUGAR, PALM KERNEL OIL, NONFAT DRY MILK, MILK, SOY…" at bounding box center [720, 318] width 1059 height 105
click at [1125, 310] on textarea "WHITE CONFECTIONERY COATING (SUGAR, PALM KERNEL OIL, NONFAT DRY MILK, MILK, SOY…" at bounding box center [720, 318] width 1059 height 105
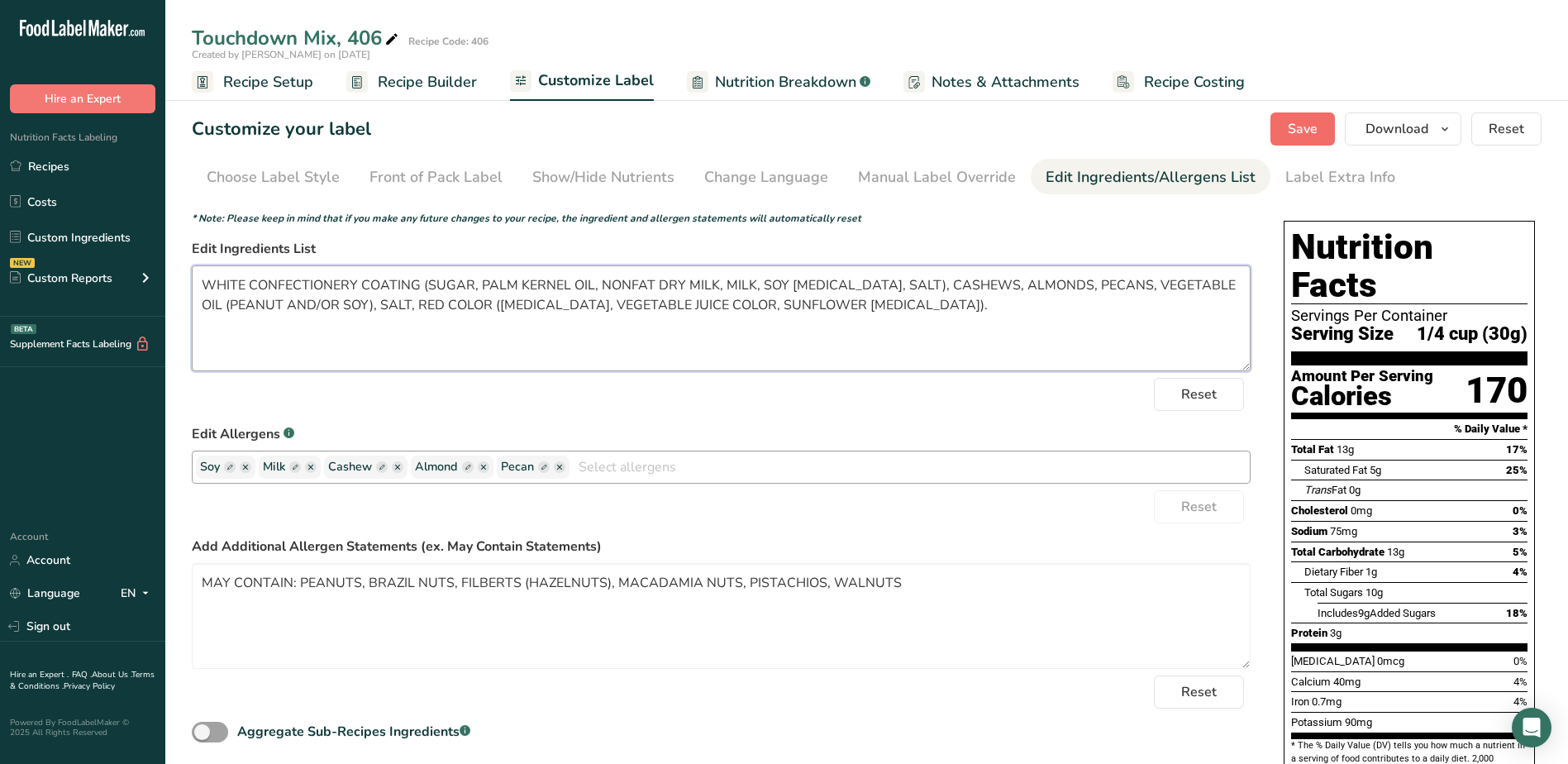
type textarea "WHITE CONFECTIONERY COATING (SUGAR, PALM KERNEL OIL, NONFAT DRY MILK, MILK, SOY…"
click at [1312, 134] on span "Save" at bounding box center [1302, 128] width 30 height 20
click at [1434, 141] on button "Download" at bounding box center [1402, 128] width 116 height 33
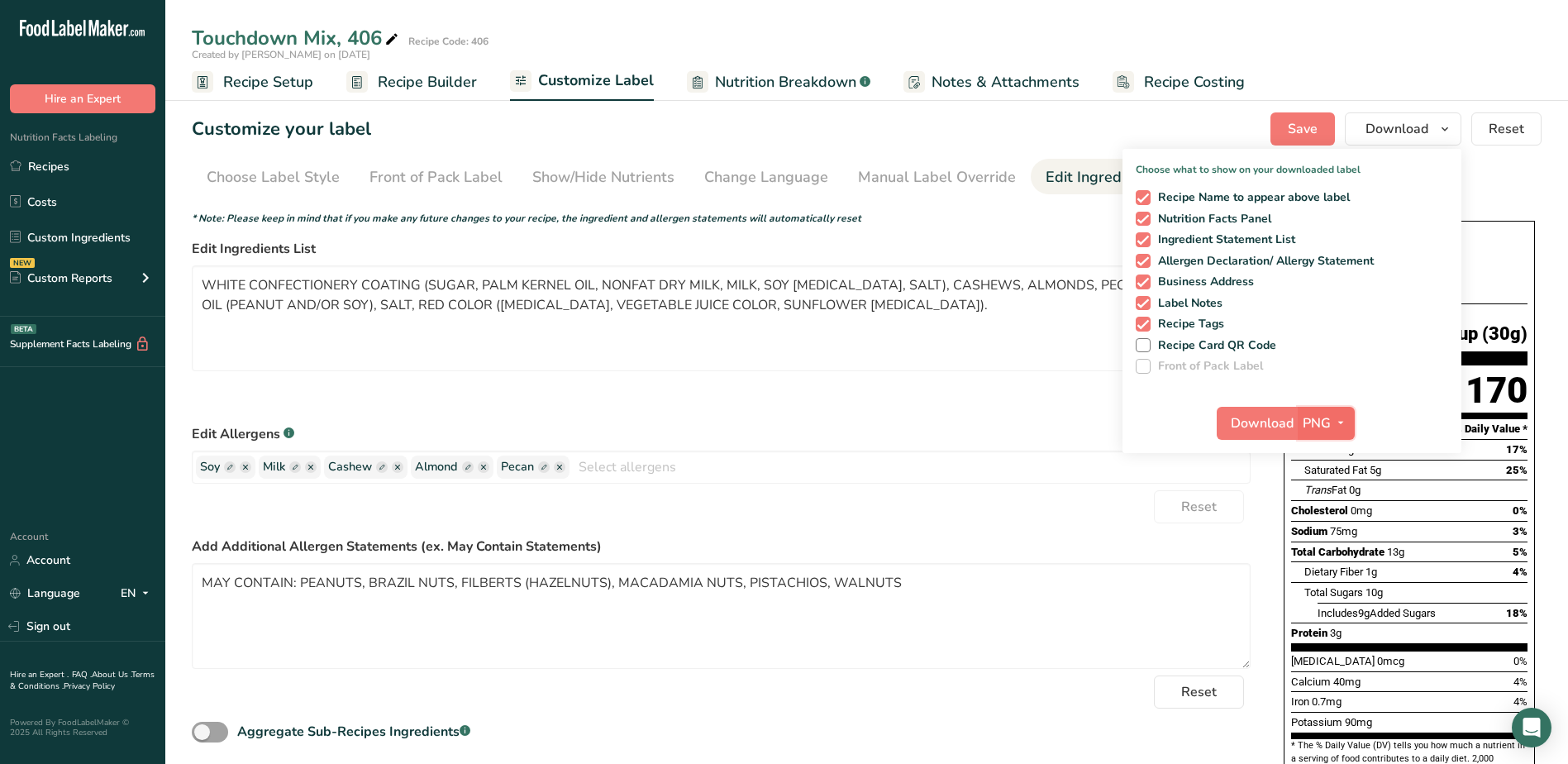
click at [1324, 419] on span "PNG" at bounding box center [1316, 423] width 28 height 20
click at [1326, 536] on link "PDF" at bounding box center [1328, 539] width 53 height 27
click at [1271, 419] on span "Download" at bounding box center [1263, 423] width 63 height 20
